Goal: Register for event/course

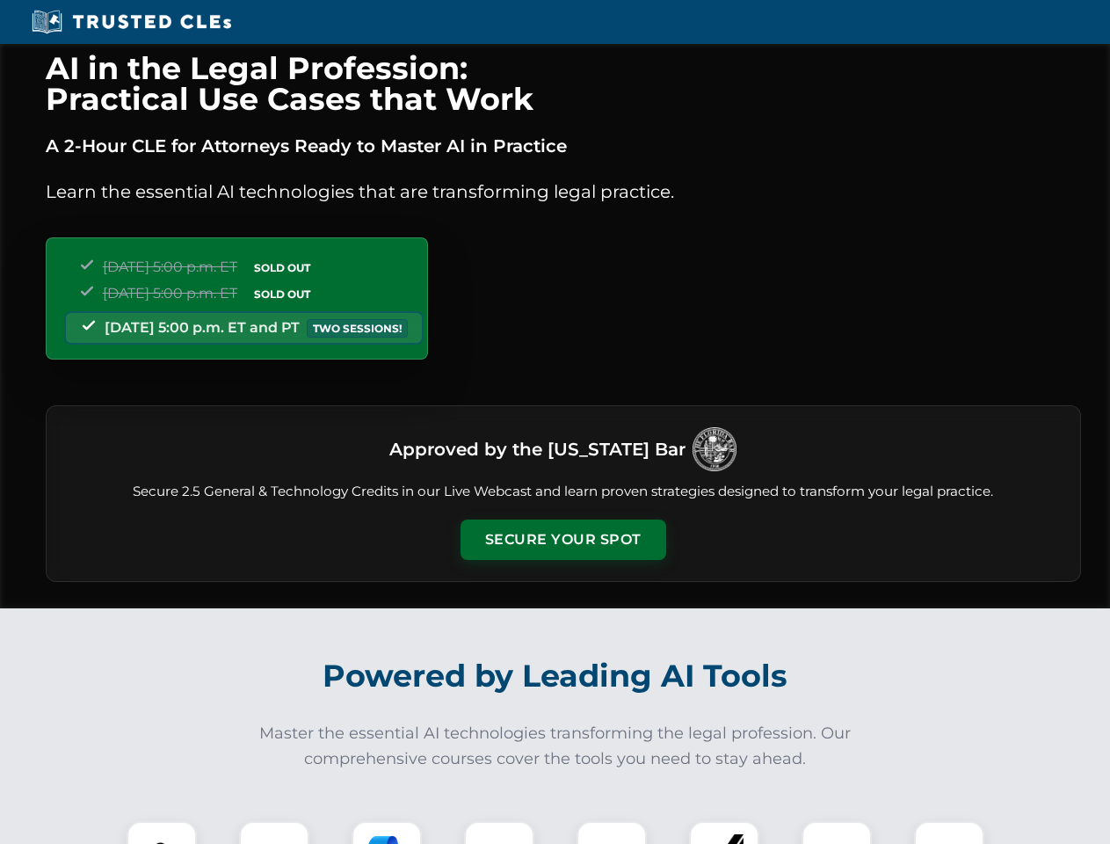
click at [563, 540] on button "Secure Your Spot" at bounding box center [564, 540] width 206 height 40
click at [162, 832] on img at bounding box center [161, 856] width 51 height 51
click at [274, 832] on div at bounding box center [274, 856] width 70 height 70
